Goal: Information Seeking & Learning: Learn about a topic

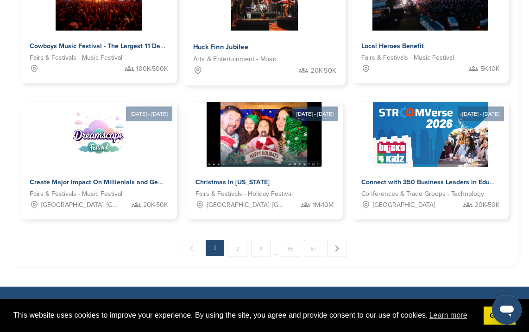
scroll to position [631, 0]
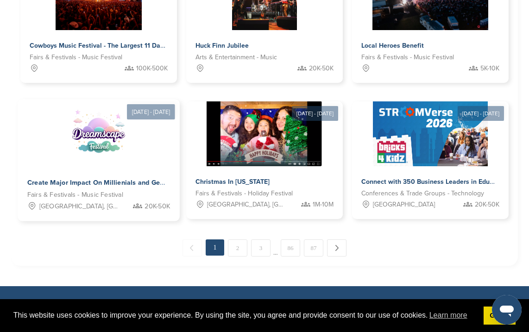
click at [135, 179] on span "Create Major Impact On Millienials and Genz With Dreamscape Music Festival" at bounding box center [149, 183] width 244 height 8
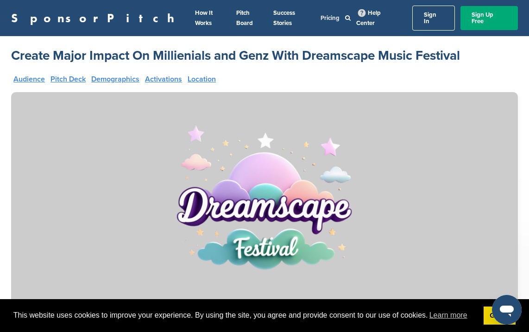
click at [321, 14] on link "Pricing" at bounding box center [330, 17] width 19 height 7
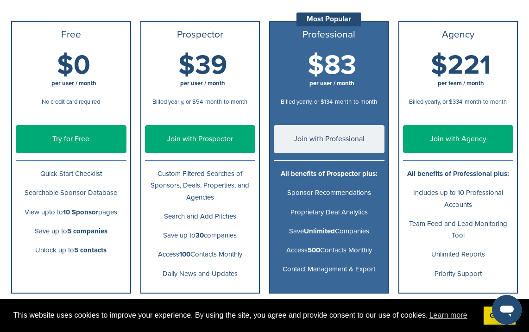
scroll to position [150, 0]
